Goal: Task Accomplishment & Management: Complete application form

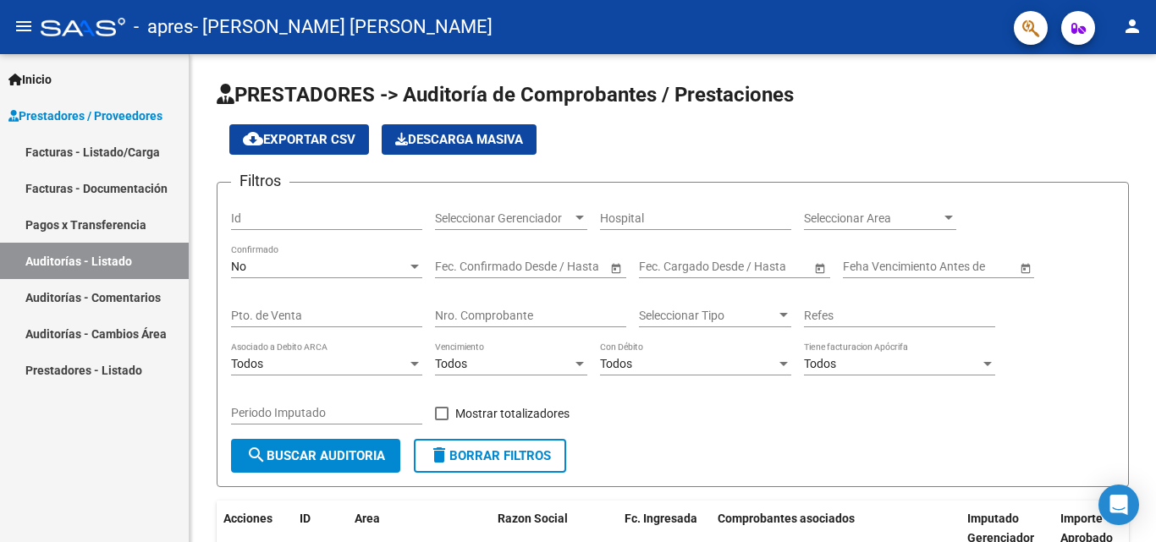
click at [102, 249] on link "Auditorías - Listado" at bounding box center [94, 261] width 189 height 36
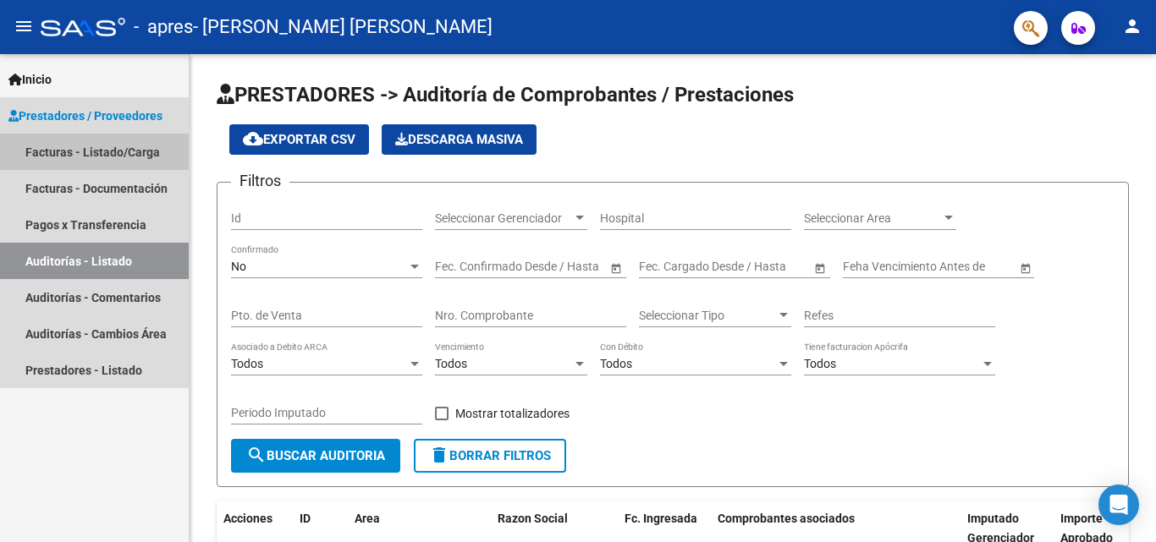
click at [123, 153] on link "Facturas - Listado/Carga" at bounding box center [94, 152] width 189 height 36
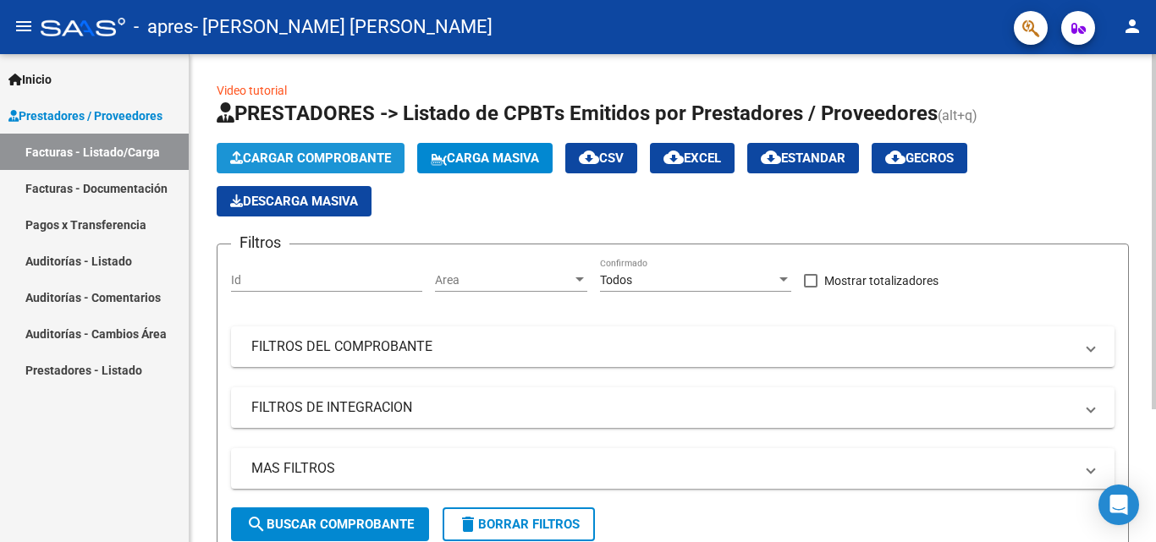
click at [335, 149] on button "Cargar Comprobante" at bounding box center [311, 158] width 188 height 30
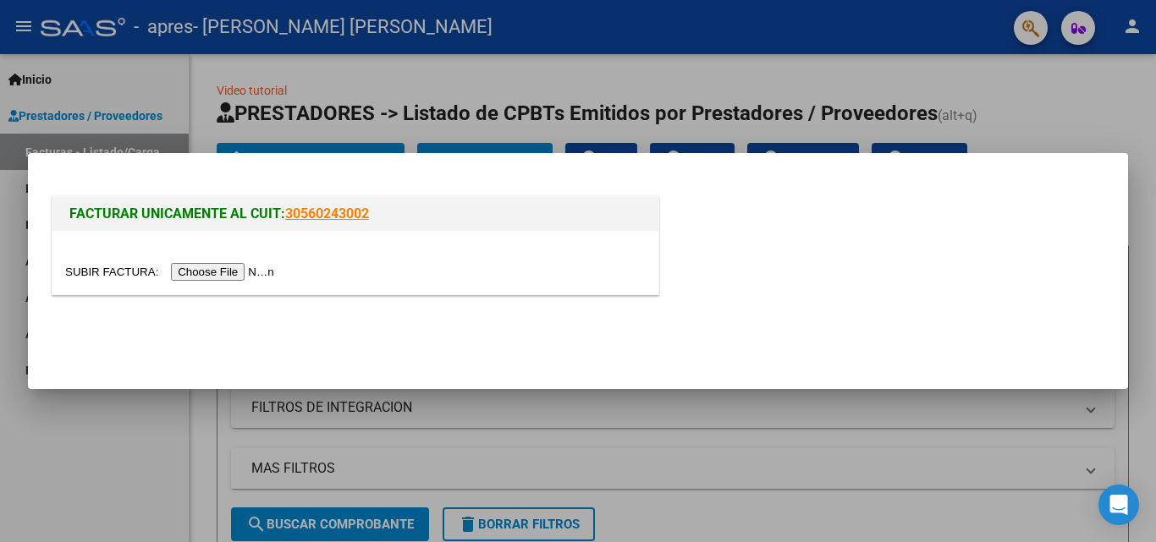
click at [227, 272] on input "file" at bounding box center [172, 272] width 214 height 18
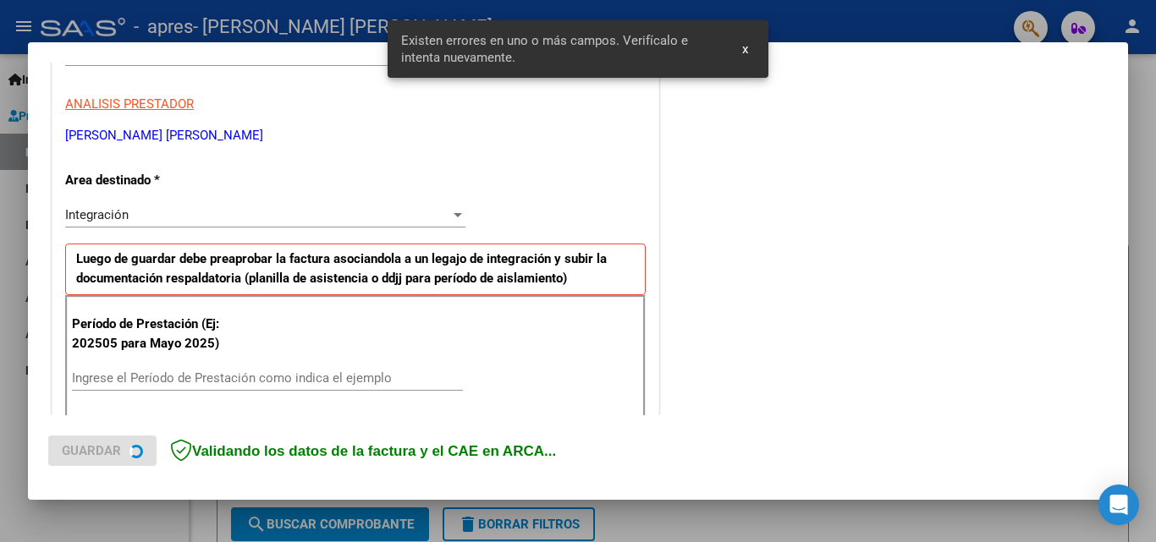
scroll to position [413, 0]
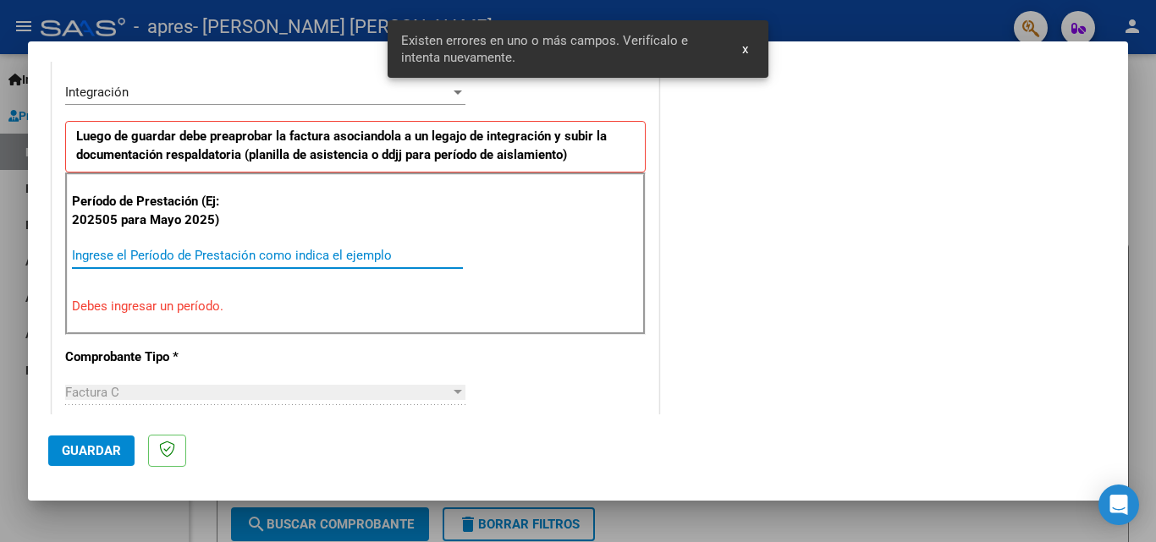
click at [210, 262] on input "Ingrese el Período de Prestación como indica el ejemplo" at bounding box center [267, 255] width 391 height 15
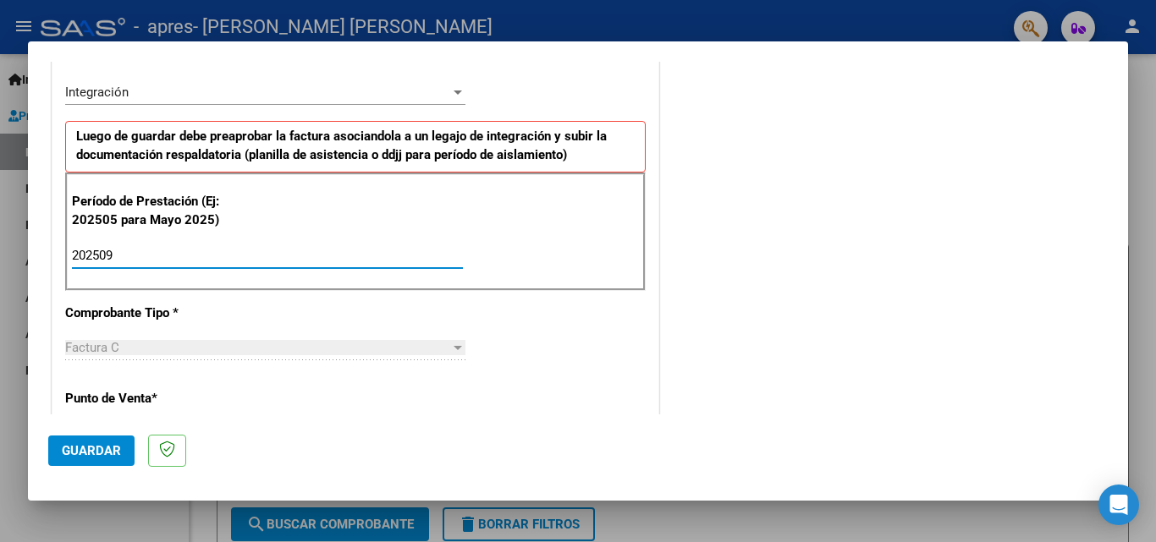
type input "202509"
click at [265, 331] on div "CUIT * 27-37277256-0 Ingresar CUIT ANALISIS PRESTADOR [PERSON_NAME] [PERSON_NAM…" at bounding box center [355, 496] width 606 height 1273
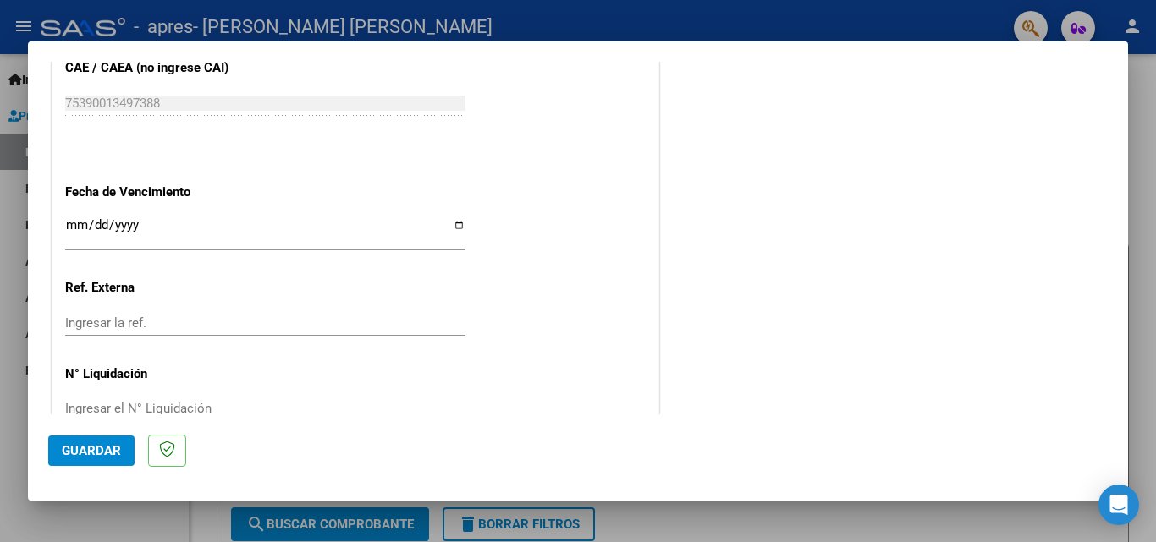
scroll to position [1092, 0]
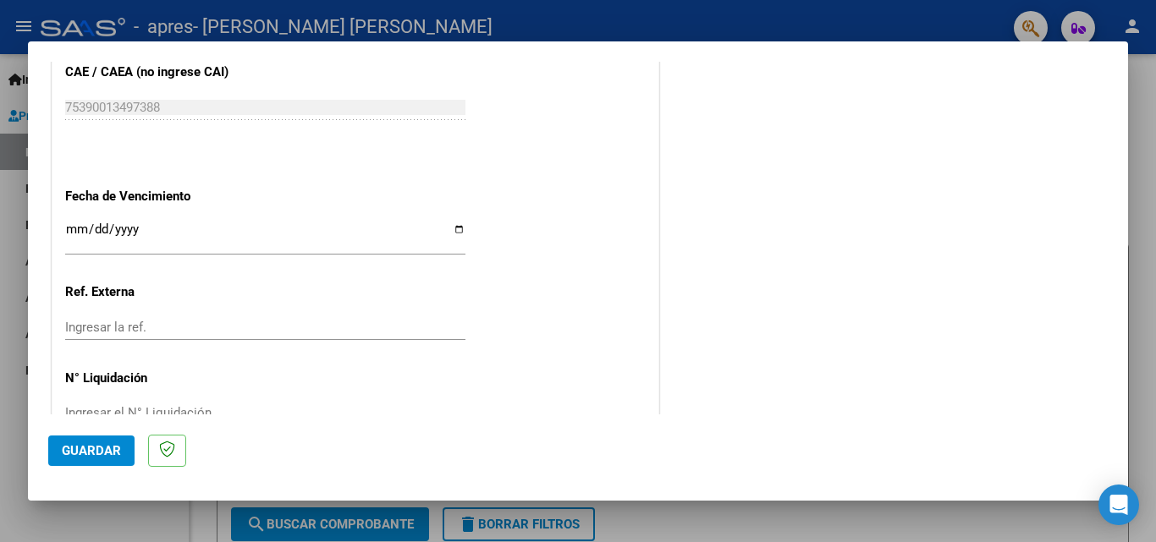
click at [121, 449] on button "Guardar" at bounding box center [91, 451] width 86 height 30
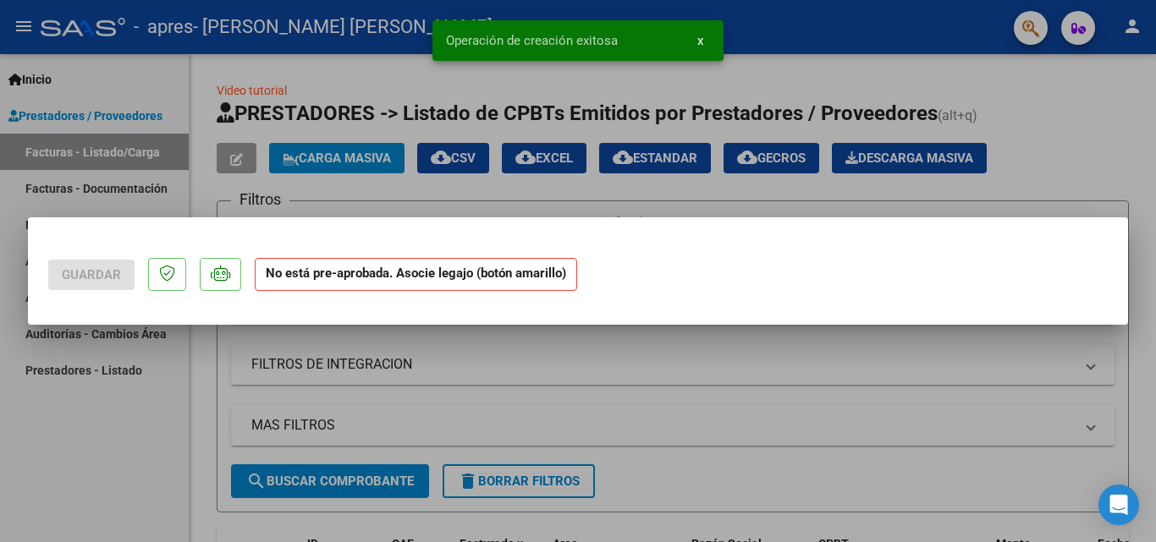
scroll to position [0, 0]
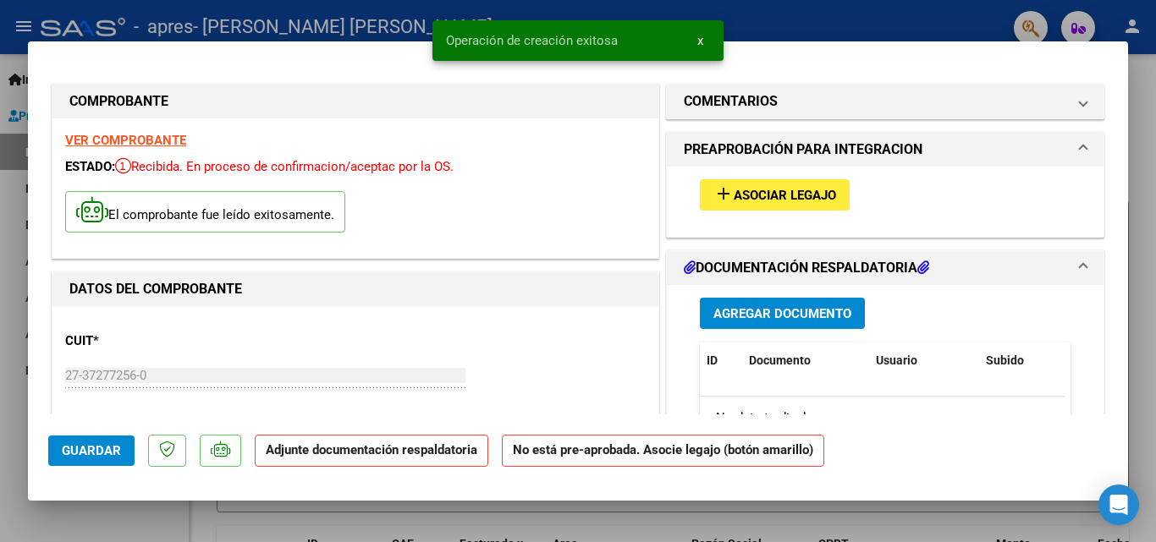
click at [734, 201] on span "Asociar Legajo" at bounding box center [785, 195] width 102 height 15
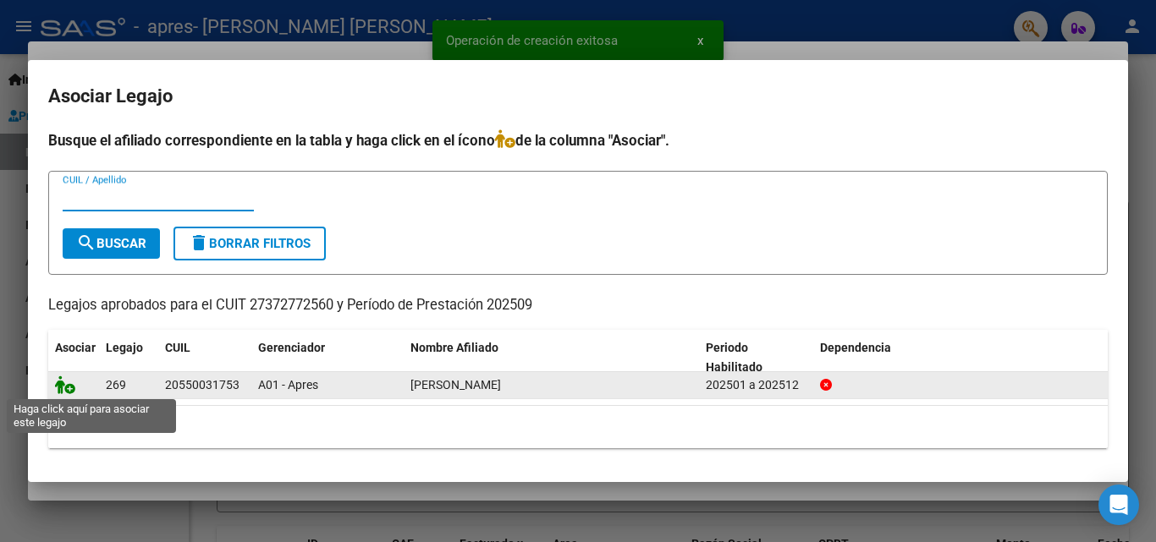
click at [63, 387] on icon at bounding box center [65, 385] width 20 height 19
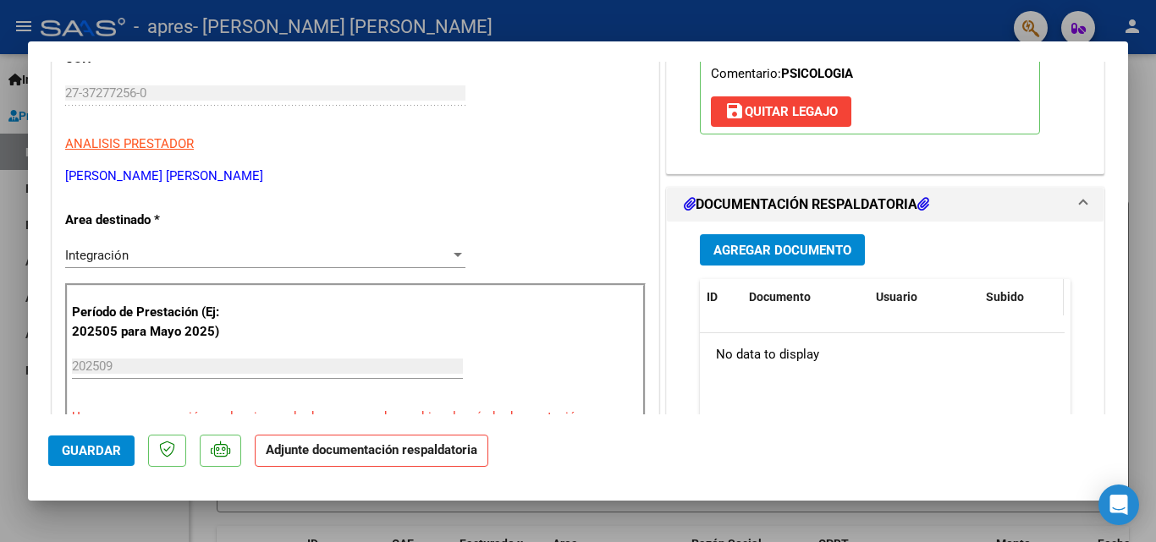
scroll to position [366, 0]
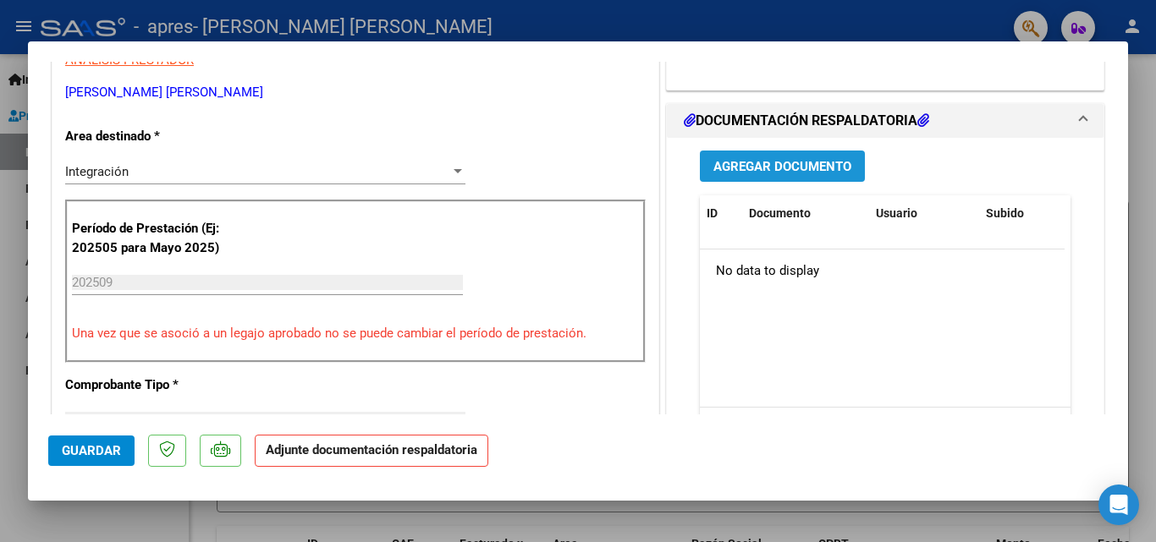
click at [839, 168] on span "Agregar Documento" at bounding box center [782, 166] width 138 height 15
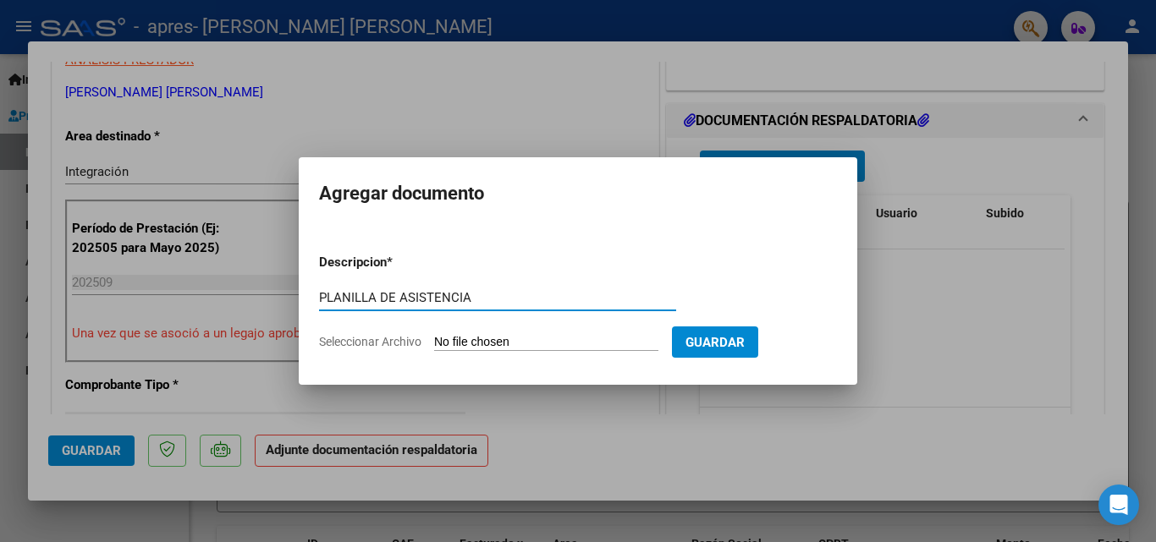
type input "PLANILLA DE ASISTENCIA"
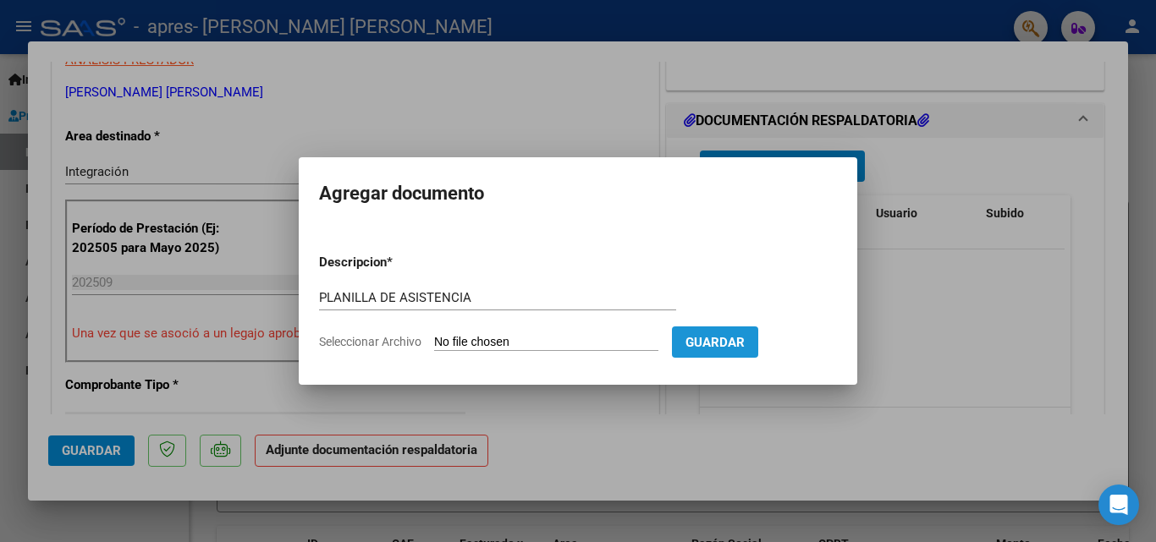
click at [744, 329] on button "Guardar" at bounding box center [715, 342] width 86 height 31
click at [554, 338] on input "Seleccionar Archivo" at bounding box center [546, 343] width 224 height 16
type input "C:\fakepath\ASISTENCIA 09 [PERSON_NAME].pdf"
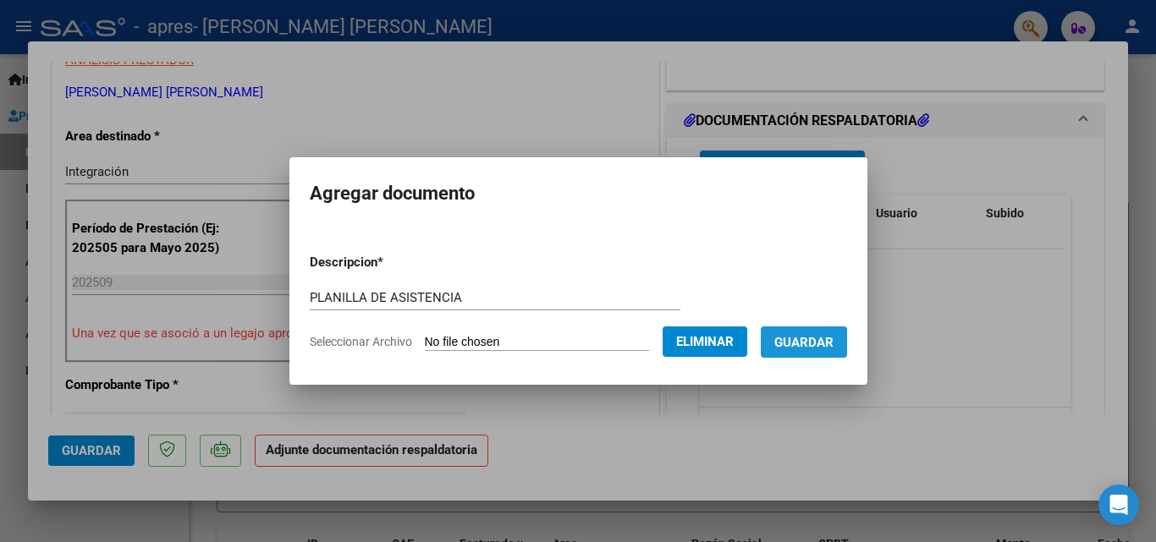
click at [818, 331] on button "Guardar" at bounding box center [804, 342] width 86 height 31
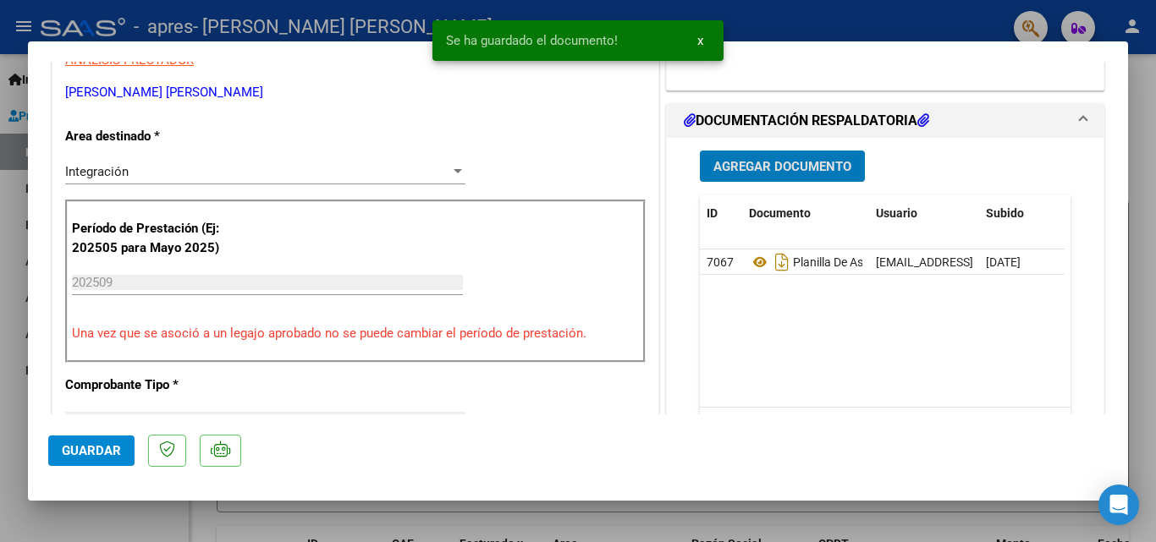
click at [61, 453] on button "Guardar" at bounding box center [91, 451] width 86 height 30
